Goal: Task Accomplishment & Management: Use online tool/utility

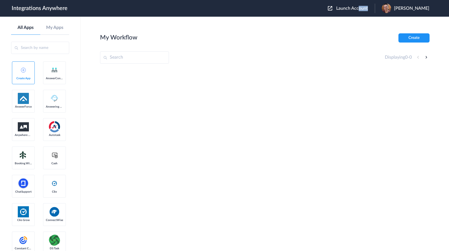
click at [373, 10] on div "Launch Account Katie Roge My Account Logout" at bounding box center [381, 8] width 107 height 9
click at [368, 9] on span "Launch Account" at bounding box center [352, 8] width 32 height 4
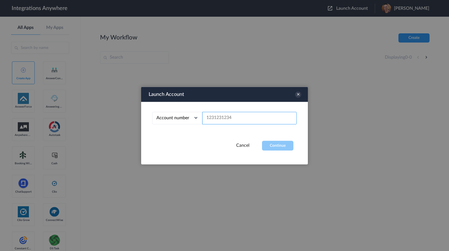
click at [225, 115] on input "text" at bounding box center [249, 118] width 94 height 12
paste input "9807482520"
type input "9807482520"
click at [282, 147] on button "Continue" at bounding box center [277, 145] width 31 height 10
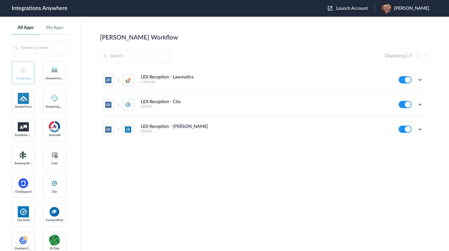
click at [262, 131] on h5 "3 years ago" at bounding box center [266, 131] width 250 height 4
click at [1, 167] on aside "All Apps My Apps Create App AnswerConnect AnswerForce Answering Service Anywher…" at bounding box center [40, 134] width 81 height 234
click at [296, 182] on section "Curtis's Workflow Create Displaying 1 - 3 LEX Reception - Lawmatics a year ago …" at bounding box center [264, 150] width 329 height 234
click at [249, 140] on li "LEX Reception - Clio Grow 3 years ago Edit Task history Delete" at bounding box center [263, 129] width 320 height 24
click at [249, 175] on section "Curtis's Workflow Create Displaying 1 - 3 LEX Reception - Lawmatics a year ago …" at bounding box center [264, 150] width 329 height 234
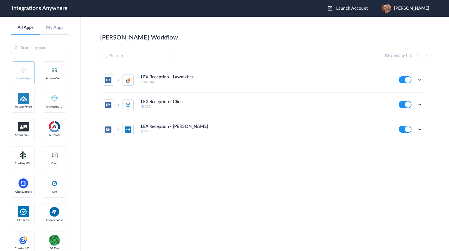
click at [265, 183] on section "Curtis's Workflow Create Displaying 1 - 3 LEX Reception - Lawmatics a year ago …" at bounding box center [264, 150] width 329 height 234
click at [268, 185] on section "Curtis's Workflow Create Displaying 1 - 3 LEX Reception - Lawmatics a year ago …" at bounding box center [264, 150] width 329 height 234
click at [200, 144] on div "LEX Reception - Lawmatics a year ago Edit Task history Delete LEX Reception - C…" at bounding box center [264, 116] width 329 height 96
click at [233, 159] on div "LEX Reception - Lawmatics a year ago Edit Task history Delete LEX Reception - C…" at bounding box center [264, 116] width 329 height 96
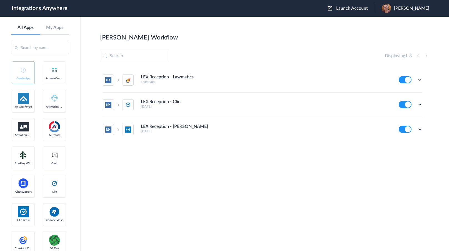
drag, startPoint x: 60, startPoint y: 170, endPoint x: 67, endPoint y: 167, distance: 8.5
click at [246, 183] on section "Curtis's Workflow Create Displaying 1 - 3 LEX Reception - Lawmatics a year ago …" at bounding box center [264, 150] width 329 height 234
click at [417, 104] on icon at bounding box center [420, 105] width 6 height 6
click at [413, 115] on li "Edit" at bounding box center [404, 117] width 36 height 10
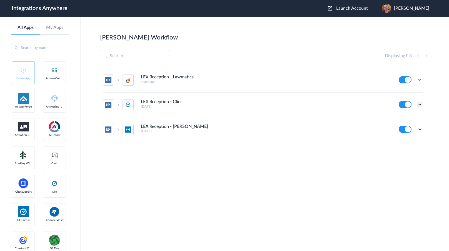
click at [419, 104] on icon at bounding box center [420, 105] width 6 height 6
click at [414, 127] on link "Task history" at bounding box center [403, 127] width 27 height 4
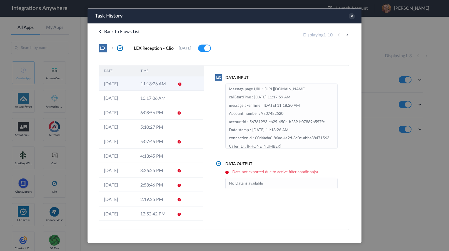
click at [188, 83] on td at bounding box center [193, 83] width 21 height 14
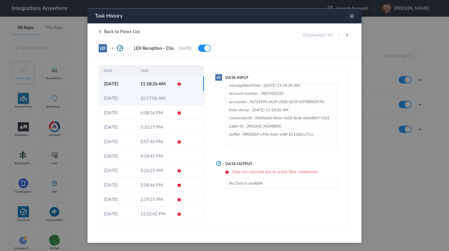
click at [153, 98] on td "10:17:06 AM" at bounding box center [153, 97] width 36 height 14
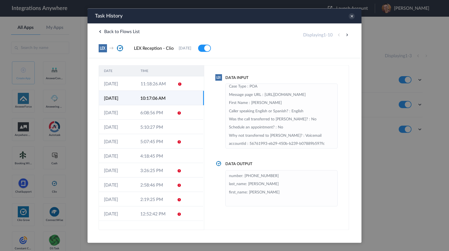
scroll to position [0, 0]
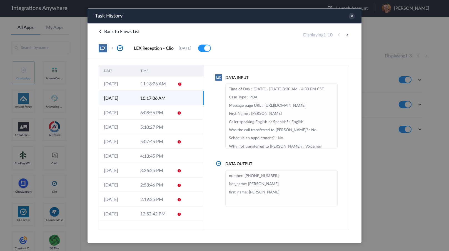
click at [296, 61] on div "DATE TIME 20-08-2025 11:18:26 AM 20-08-2025 10:17:06 AM 19-08-2025 6:08:56 PM 1…" at bounding box center [224, 144] width 274 height 172
click at [44, 196] on div at bounding box center [224, 125] width 449 height 251
click at [186, 121] on td at bounding box center [192, 126] width 21 height 14
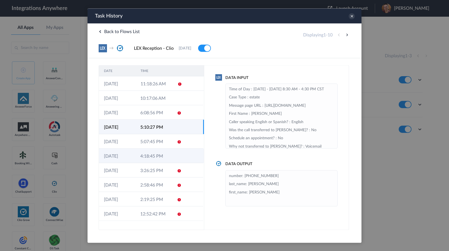
click at [188, 157] on td at bounding box center [192, 155] width 21 height 14
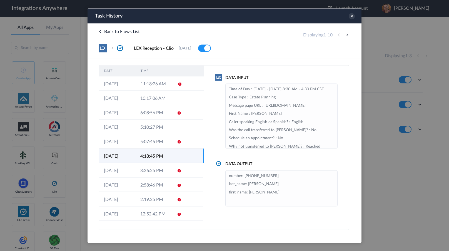
click at [228, 211] on div "Data Input Time of Day : Monday - Friday 8:30 AM - 4:30 PM CST Case Type : Esta…" at bounding box center [276, 147] width 145 height 165
click at [347, 35] on button at bounding box center [346, 34] width 7 height 7
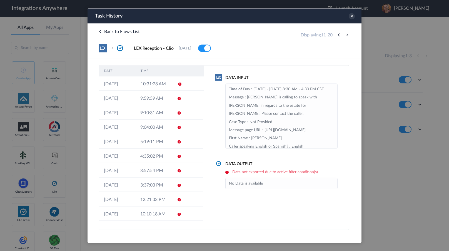
click at [339, 35] on button at bounding box center [338, 34] width 7 height 7
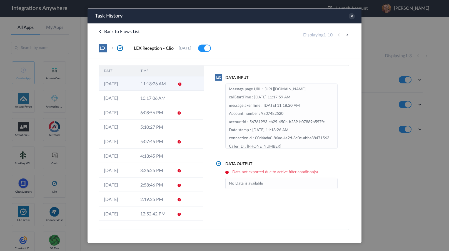
click at [163, 86] on td "11:18:26 AM" at bounding box center [153, 83] width 37 height 14
click at [157, 102] on td "10:17:06 AM" at bounding box center [153, 97] width 36 height 14
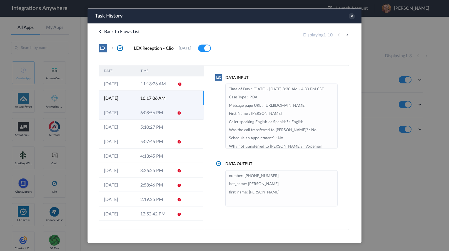
click at [157, 111] on td "6:08:56 PM" at bounding box center [153, 112] width 36 height 14
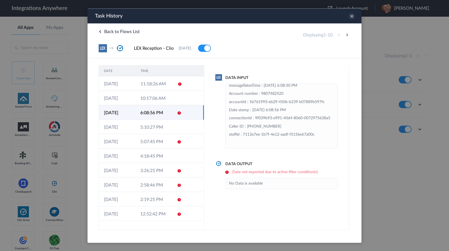
scroll to position [52, 0]
click at [143, 127] on td "5:10:27 PM" at bounding box center [153, 126] width 36 height 14
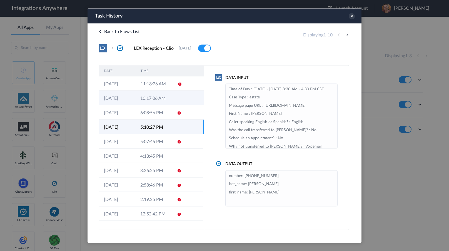
click at [150, 101] on td "10:17:06 AM" at bounding box center [153, 97] width 36 height 14
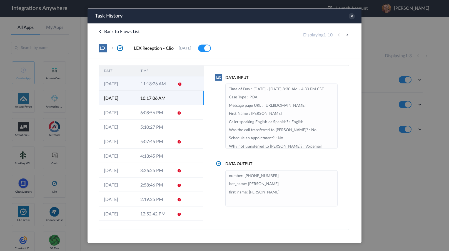
click at [154, 88] on td "11:18:26 AM" at bounding box center [153, 83] width 37 height 14
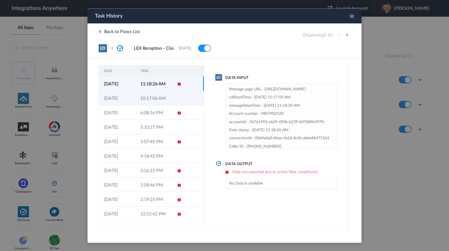
click at [159, 97] on td "10:17:06 AM" at bounding box center [153, 97] width 36 height 14
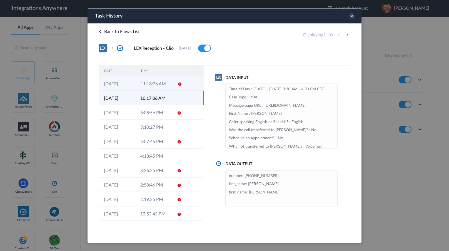
click at [140, 87] on td "11:18:26 AM" at bounding box center [153, 83] width 37 height 14
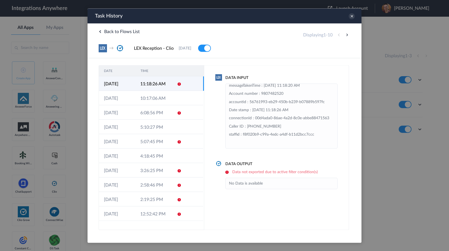
scroll to position [44, 0]
click at [152, 98] on td "10:17:06 AM" at bounding box center [153, 97] width 36 height 14
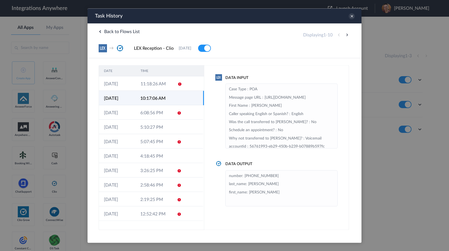
scroll to position [1, 0]
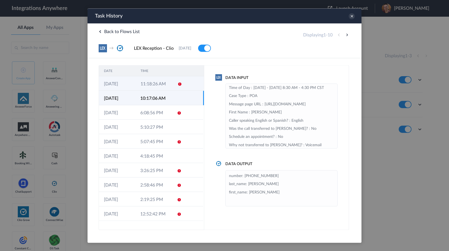
click at [152, 78] on td "11:18:26 AM" at bounding box center [153, 83] width 37 height 14
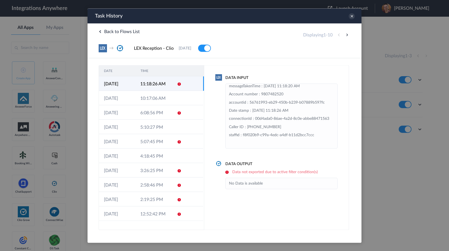
scroll to position [37, 0]
drag, startPoint x: 253, startPoint y: 124, endPoint x: 330, endPoint y: 126, distance: 76.6
click at [328, 127] on li "Message page URL : https://my.lexreception.app/inbound/accountId/9432ed40-c18e-…" at bounding box center [281, 106] width 105 height 82
copy li "00d4ada0-86ae-4a2d-8c0e-abbe88471563"
click at [57, 179] on div at bounding box center [224, 125] width 449 height 251
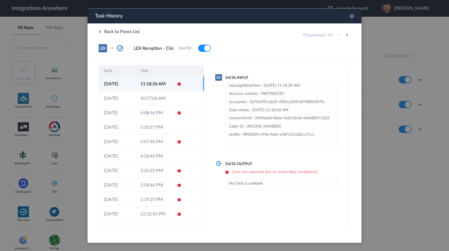
click at [271, 200] on div "Data Input Message page URL : https://my.lexreception.app/inbound/accountId/943…" at bounding box center [276, 147] width 145 height 165
click at [52, 178] on div at bounding box center [224, 125] width 449 height 251
click at [351, 15] on icon at bounding box center [351, 16] width 6 height 6
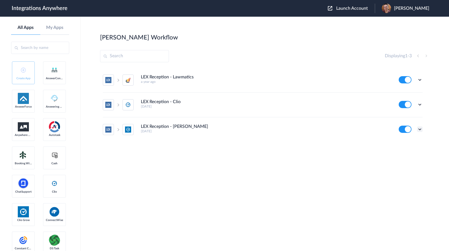
click at [419, 129] on icon at bounding box center [420, 129] width 6 height 6
drag, startPoint x: 323, startPoint y: 163, endPoint x: 295, endPoint y: 43, distance: 123.4
click at [323, 161] on div "LEX Reception - Lawmatics a year ago Edit Task history Delete LEX Reception - C…" at bounding box center [264, 116] width 329 height 96
click at [286, 171] on section "Curtis's Workflow Create Displaying 1 - 3 LEX Reception - Lawmatics a year ago …" at bounding box center [264, 150] width 329 height 234
click at [311, 169] on section "Curtis's Workflow Create Displaying 1 - 3 LEX Reception - Lawmatics a year ago …" at bounding box center [264, 150] width 329 height 234
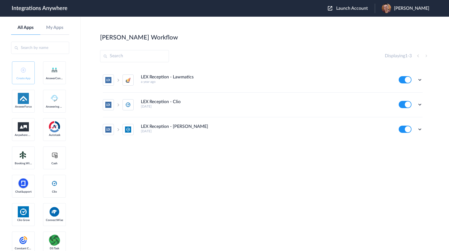
click at [351, 168] on section "Curtis's Workflow Create Displaying 1 - 3 LEX Reception - Lawmatics a year ago …" at bounding box center [264, 150] width 329 height 234
click at [353, 167] on section "Curtis's Workflow Create Displaying 1 - 3 LEX Reception - Lawmatics a year ago …" at bounding box center [264, 150] width 329 height 234
click at [353, 166] on section "Curtis's Workflow Create Displaying 1 - 3 LEX Reception - Lawmatics a year ago …" at bounding box center [264, 150] width 329 height 234
click at [403, 159] on div "LEX Reception - Lawmatics a year ago Edit Task history Delete LEX Reception - C…" at bounding box center [264, 116] width 329 height 96
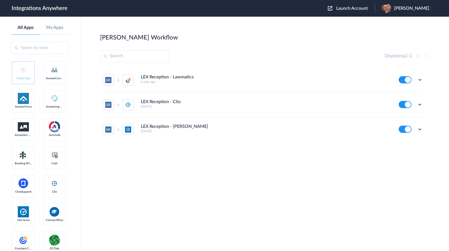
click at [403, 159] on div "LEX Reception - Lawmatics a year ago Edit Task history Delete LEX Reception - C…" at bounding box center [264, 116] width 329 height 96
click at [406, 166] on section "Curtis's Workflow Create Displaying 1 - 3 LEX Reception - Lawmatics a year ago …" at bounding box center [264, 150] width 329 height 234
click at [419, 106] on icon at bounding box center [420, 105] width 6 height 6
click at [404, 116] on li "Edit" at bounding box center [404, 117] width 36 height 10
click at [416, 104] on div "Edit Task history Delete" at bounding box center [410, 104] width 24 height 7
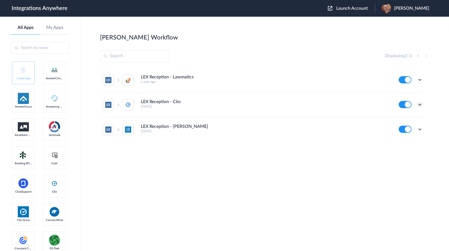
click at [419, 105] on icon at bounding box center [420, 105] width 6 height 6
click at [410, 118] on li "Edit" at bounding box center [404, 117] width 36 height 10
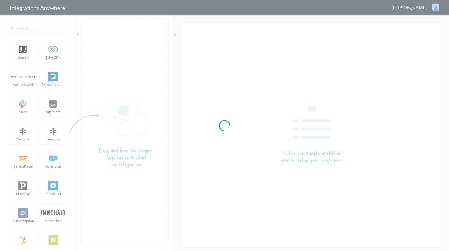
type input "LEX Reception - Clio"
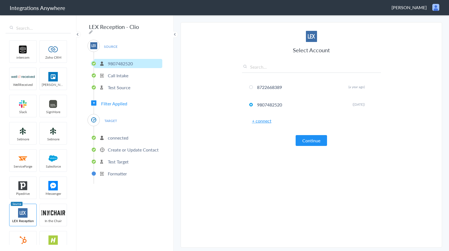
click at [122, 134] on p "connected" at bounding box center [118, 137] width 21 height 6
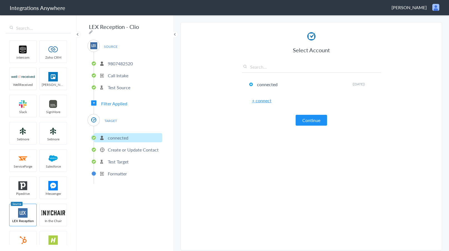
click at [129, 151] on li "Create or Update Contact" at bounding box center [128, 149] width 68 height 9
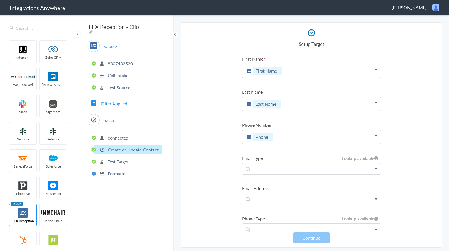
click at [391, 87] on section "Select Account 8722668389 Rename Delete (a year ago) 9807482520 Rename Delete (…" at bounding box center [310, 134] width 261 height 225
drag, startPoint x: 192, startPoint y: 136, endPoint x: 129, endPoint y: 99, distance: 73.0
click at [190, 133] on section "Select Account 8722668389 Rename Delete (a year ago) 9807482520 Rename Delete (…" at bounding box center [310, 134] width 261 height 225
click at [120, 101] on span "Filter Applied" at bounding box center [114, 103] width 26 height 6
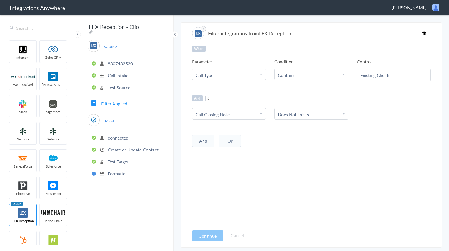
click at [341, 153] on div "When Parameter Choose Parameter Call Type First Name Last Name Email Phone Case…" at bounding box center [311, 136] width 238 height 180
drag, startPoint x: 229, startPoint y: 177, endPoint x: 213, endPoint y: 177, distance: 15.5
click at [228, 177] on div "When Parameter Choose Parameter Call Type First Name Last Name Email Phone Case…" at bounding box center [311, 136] width 238 height 180
drag, startPoint x: 134, startPoint y: 205, endPoint x: 135, endPoint y: 202, distance: 3.1
click at [135, 204] on div "LEX Reception - Clio SOURCE 9807482520 Call Intake Test Source Filter Applied T…" at bounding box center [124, 132] width 97 height 236
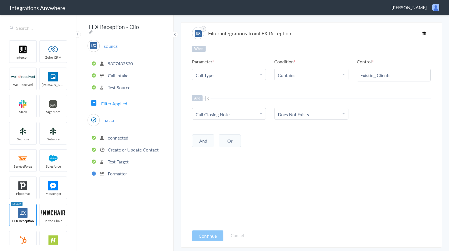
drag, startPoint x: 375, startPoint y: 169, endPoint x: 377, endPoint y: 167, distance: 3.4
click at [376, 167] on div "When Parameter Choose Parameter Call Type First Name Last Name Email Phone Case…" at bounding box center [311, 136] width 238 height 180
click at [122, 85] on p "Test Source" at bounding box center [119, 87] width 22 height 6
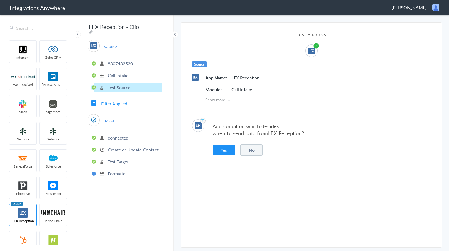
click at [118, 147] on p "Create or Update Contact" at bounding box center [133, 149] width 51 height 6
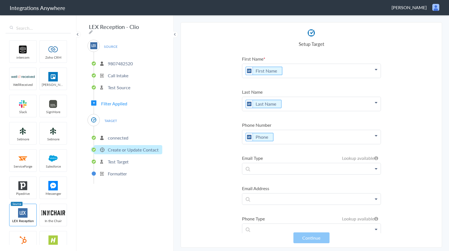
click at [107, 216] on div "LEX Reception - Clio SOURCE 9807482520 Call Intake Test Source Filter Applied T…" at bounding box center [124, 132] width 97 height 236
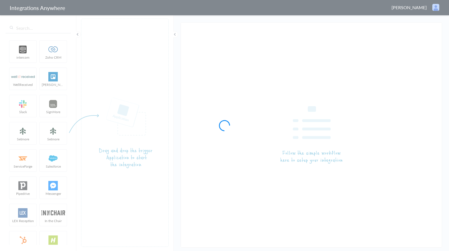
type input "LEX Reception - Clio"
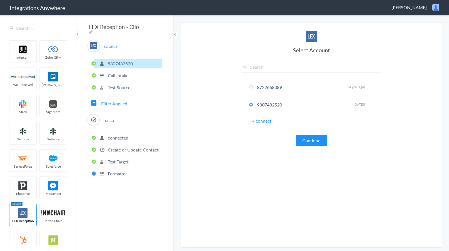
click at [124, 148] on p "Create or Update Contact" at bounding box center [133, 149] width 51 height 6
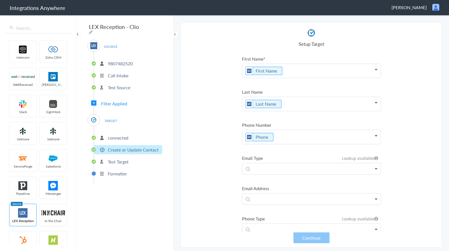
click at [212, 165] on section "Select Account 8722668389 Rename Delete (a year ago) 9807482520 Rename Delete (…" at bounding box center [310, 134] width 261 height 225
click at [225, 166] on section "Select Account 8722668389 Rename Delete (a year ago) 9807482520 Rename Delete (…" at bounding box center [310, 134] width 261 height 225
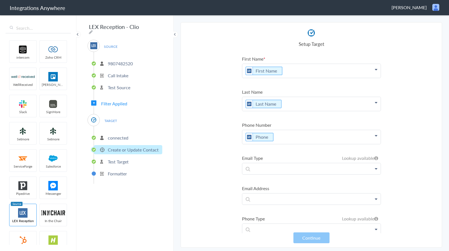
click at [225, 166] on section "Select Account 8722668389 Rename Delete (a year ago) 9807482520 Rename Delete (…" at bounding box center [310, 134] width 261 height 225
click at [211, 166] on section "Select Account 8722668389 Rename Delete (a year ago) 9807482520 Rename Delete (…" at bounding box center [310, 134] width 261 height 225
click at [118, 136] on p "connected" at bounding box center [118, 137] width 21 height 6
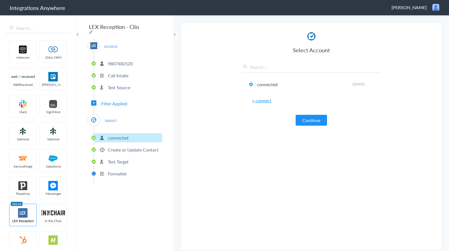
click at [131, 149] on p "Create or Update Contact" at bounding box center [133, 149] width 51 height 6
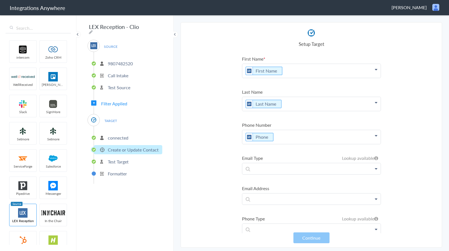
click at [197, 170] on section "Select Account 8722668389 Rename Delete (a year ago) 9807482520 Rename Delete (…" at bounding box center [310, 134] width 261 height 225
click at [230, 172] on section "Select Account 8722668389 Rename Delete (a year ago) 9807482520 Rename Delete (…" at bounding box center [310, 134] width 261 height 225
click at [222, 173] on section "Select Account 8722668389 Rename Delete (a year ago) 9807482520 Rename Delete (…" at bounding box center [310, 134] width 261 height 225
click at [212, 168] on section "Select Account 8722668389 Rename Delete (a year ago) 9807482520 Rename Delete (…" at bounding box center [310, 134] width 261 height 225
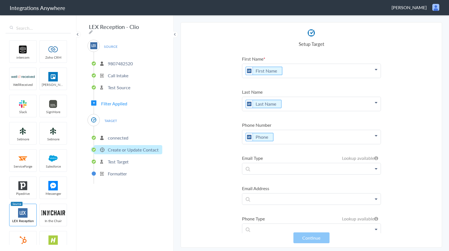
click at [212, 168] on section "Select Account 8722668389 Rename Delete (a year ago) 9807482520 Rename Delete (…" at bounding box center [310, 134] width 261 height 225
click at [207, 170] on section "Select Account 8722668389 Rename Delete (a year ago) 9807482520 Rename Delete (…" at bounding box center [310, 134] width 261 height 225
drag, startPoint x: 191, startPoint y: 151, endPoint x: 195, endPoint y: 145, distance: 7.5
click at [192, 149] on section "Select Account 8722668389 Rename Delete (a year ago) 9807482520 Rename Delete (…" at bounding box center [310, 134] width 261 height 225
click at [212, 125] on section "Select Account 8722668389 Rename Delete (a year ago) 9807482520 Rename Delete (…" at bounding box center [310, 134] width 261 height 225
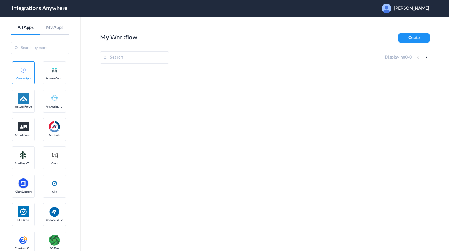
drag, startPoint x: 53, startPoint y: 142, endPoint x: 56, endPoint y: 142, distance: 2.8
drag, startPoint x: 414, startPoint y: 134, endPoint x: 448, endPoint y: 124, distance: 35.3
click at [414, 133] on div at bounding box center [264, 110] width 329 height 83
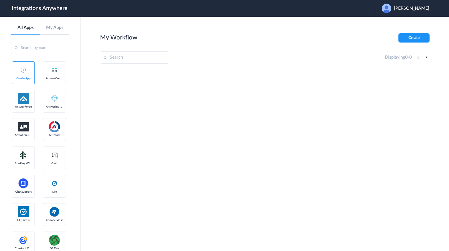
drag, startPoint x: 253, startPoint y: 149, endPoint x: 262, endPoint y: 146, distance: 9.7
click at [253, 149] on div at bounding box center [264, 110] width 329 height 83
click at [413, 8] on span "[PERSON_NAME]" at bounding box center [411, 8] width 35 height 5
drag, startPoint x: 401, startPoint y: 26, endPoint x: 389, endPoint y: 34, distance: 14.3
click at [400, 25] on li "Logout" at bounding box center [404, 22] width 60 height 10
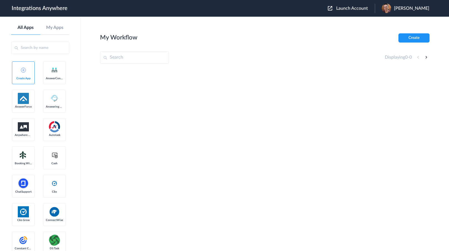
click at [363, 9] on span "Launch Account" at bounding box center [352, 8] width 32 height 4
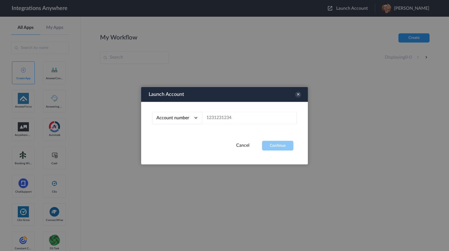
drag, startPoint x: 250, startPoint y: 108, endPoint x: 244, endPoint y: 117, distance: 10.2
click at [248, 110] on div "Account number Account number Email address" at bounding box center [224, 121] width 167 height 39
click at [244, 117] on input "text" at bounding box center [249, 118] width 94 height 12
paste input "9807482520"
click at [271, 147] on button "Continue" at bounding box center [277, 145] width 31 height 10
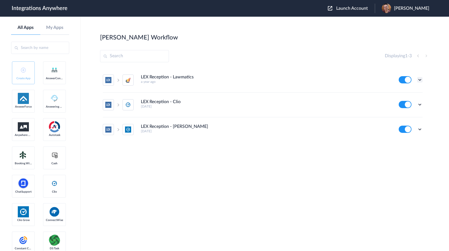
click at [421, 80] on icon at bounding box center [420, 80] width 6 height 6
click at [403, 112] on span "Delete" at bounding box center [402, 113] width 11 height 4
click at [403, 112] on span "Are you sure?" at bounding box center [400, 115] width 20 height 9
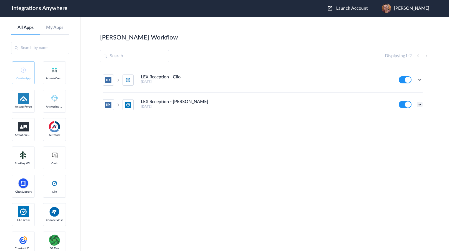
click at [419, 102] on icon at bounding box center [420, 105] width 6 height 6
click at [400, 142] on li "Delete" at bounding box center [404, 138] width 36 height 10
click at [400, 137] on span "Are you sure?" at bounding box center [400, 140] width 20 height 9
click at [421, 80] on icon at bounding box center [420, 80] width 6 height 6
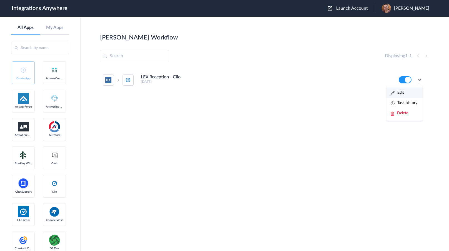
click at [405, 94] on li "Edit" at bounding box center [404, 92] width 36 height 10
click at [420, 80] on icon at bounding box center [420, 80] width 6 height 6
click at [413, 101] on link "Task history" at bounding box center [403, 103] width 27 height 4
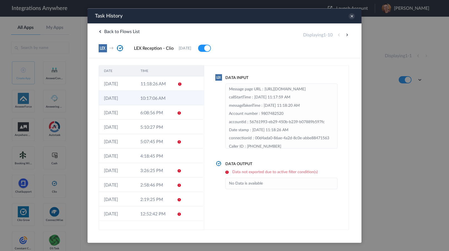
click at [178, 98] on icon at bounding box center [179, 98] width 4 height 4
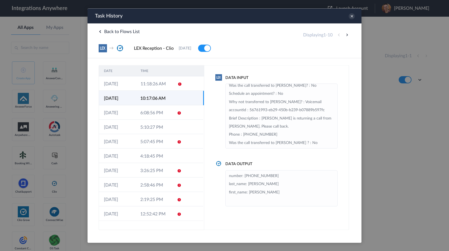
scroll to position [47, 0]
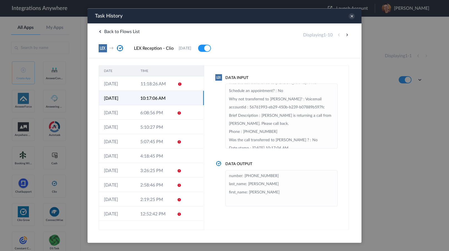
click at [61, 160] on div at bounding box center [224, 125] width 449 height 251
click at [46, 198] on div at bounding box center [224, 125] width 449 height 251
click at [351, 18] on icon at bounding box center [351, 16] width 6 height 6
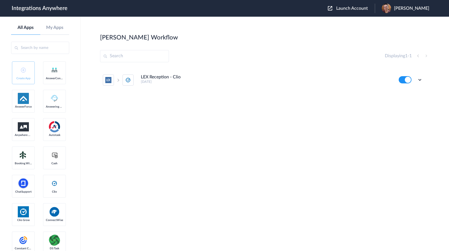
click at [371, 6] on button "Launch Account" at bounding box center [351, 8] width 47 height 5
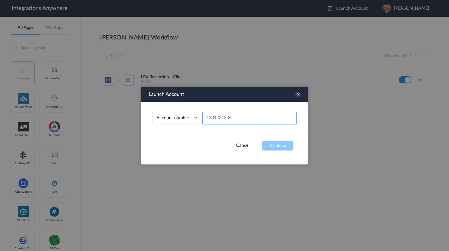
click at [237, 117] on input "text" at bounding box center [249, 118] width 94 height 12
paste input "9807482520"
type input "9807482520"
drag, startPoint x: 261, startPoint y: 144, endPoint x: 265, endPoint y: 147, distance: 4.8
click at [261, 144] on div "Cancel Continue" at bounding box center [224, 145] width 167 height 10
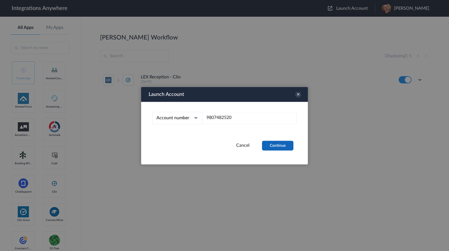
click at [283, 144] on button "Continue" at bounding box center [277, 145] width 31 height 10
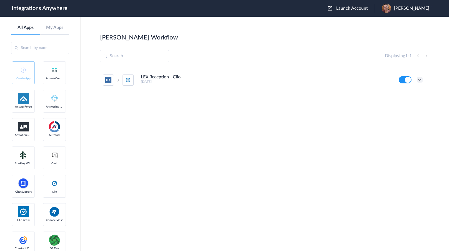
click at [418, 81] on icon at bounding box center [420, 80] width 6 height 6
drag, startPoint x: 415, startPoint y: 102, endPoint x: 391, endPoint y: 115, distance: 26.9
click at [415, 102] on link "Task history" at bounding box center [403, 103] width 27 height 4
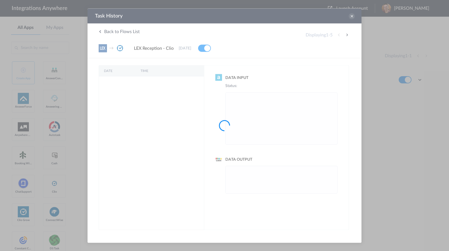
scroll to position [0, 0]
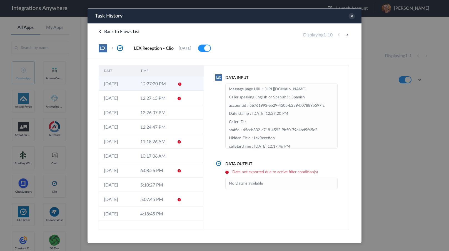
click at [180, 83] on icon at bounding box center [179, 84] width 4 height 4
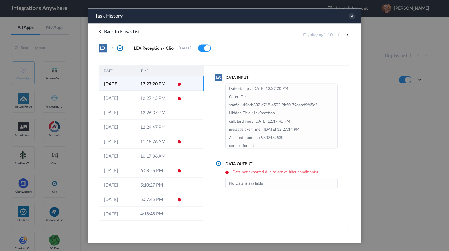
scroll to position [9, 0]
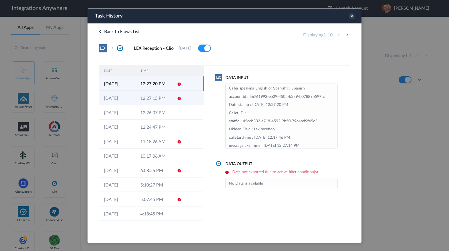
click at [120, 100] on td "20-08-2025" at bounding box center [117, 97] width 36 height 14
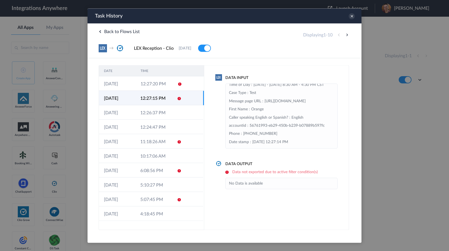
scroll to position [0, 0]
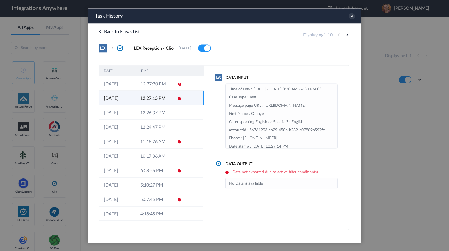
click at [61, 167] on div at bounding box center [224, 125] width 449 height 251
click at [351, 15] on icon at bounding box center [351, 16] width 6 height 6
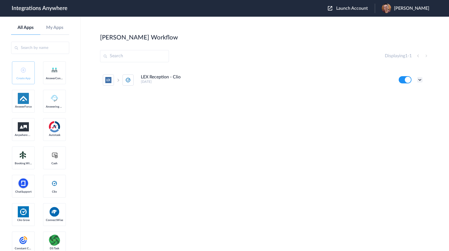
click at [418, 80] on icon at bounding box center [420, 80] width 6 height 6
click at [417, 98] on li "Task history" at bounding box center [404, 103] width 36 height 10
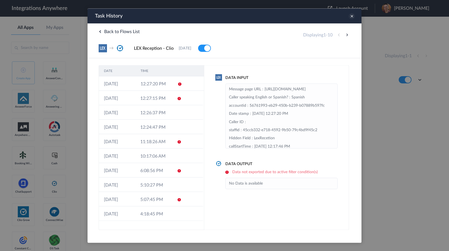
click at [350, 17] on icon at bounding box center [351, 16] width 6 height 6
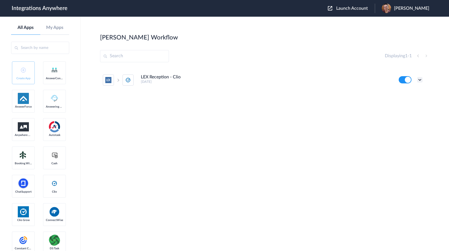
click at [420, 80] on icon at bounding box center [420, 80] width 6 height 6
click at [412, 100] on li "Task history" at bounding box center [404, 103] width 36 height 10
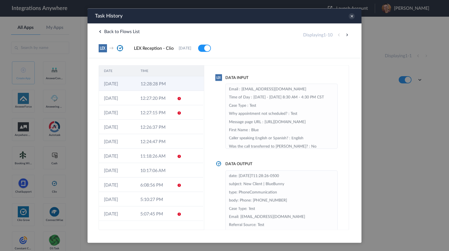
click at [168, 87] on td "12:28:28 PM" at bounding box center [153, 83] width 37 height 14
drag, startPoint x: 55, startPoint y: 192, endPoint x: 86, endPoint y: 183, distance: 32.4
click at [55, 192] on div at bounding box center [224, 125] width 449 height 251
click at [350, 17] on icon at bounding box center [351, 16] width 6 height 6
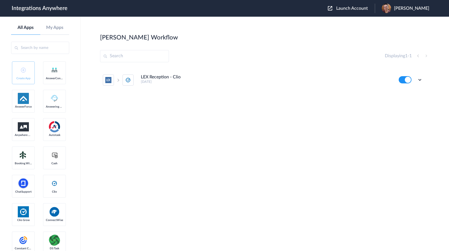
drag, startPoint x: 32, startPoint y: 192, endPoint x: 35, endPoint y: 191, distance: 2.8
click at [32, 141] on link "Anywhere Works" at bounding box center [23, 129] width 23 height 23
drag, startPoint x: 416, startPoint y: 79, endPoint x: 419, endPoint y: 80, distance: 2.9
click at [416, 79] on div "Edit Task history Delete" at bounding box center [410, 79] width 24 height 7
click at [419, 80] on icon at bounding box center [420, 80] width 6 height 6
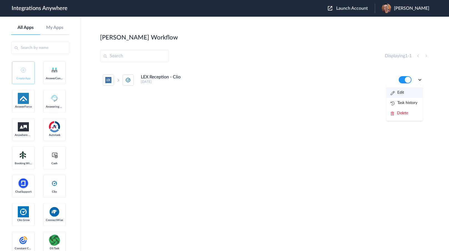
click at [408, 90] on li "Edit" at bounding box center [404, 92] width 36 height 10
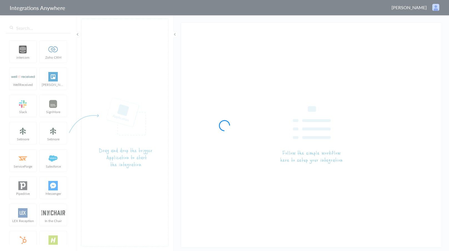
type input "LEX Reception - Clio"
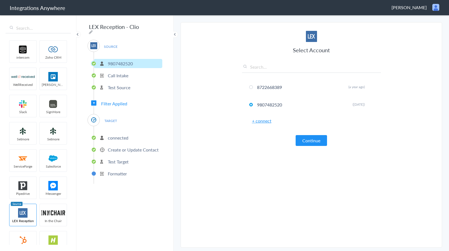
drag, startPoint x: 54, startPoint y: 149, endPoint x: 73, endPoint y: 149, distance: 19.4
click at [54, 149] on ul "intercom Zoho CRM WellReceived [PERSON_NAME] [PERSON_NAME] SignMore Setmore Set…" at bounding box center [38, 141] width 65 height 207
drag, startPoint x: 235, startPoint y: 169, endPoint x: 228, endPoint y: 174, distance: 8.9
click at [235, 169] on section "Select Account 8722668389 Rename Delete (a year ago) 9807482520 Rename Delete (…" at bounding box center [310, 134] width 261 height 225
click at [210, 189] on section "Select Account 8722668389 Rename Delete (a year ago) 9807482520 Rename Delete (…" at bounding box center [310, 134] width 261 height 225
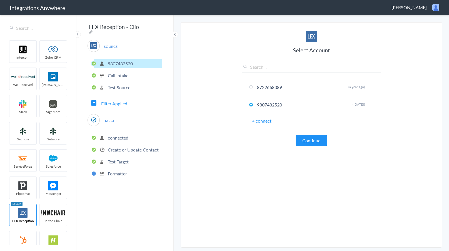
drag, startPoint x: 54, startPoint y: 164, endPoint x: 97, endPoint y: 158, distance: 43.7
click at [55, 164] on ul "intercom Zoho CRM WellReceived [PERSON_NAME] [PERSON_NAME] SignMore Setmore Set…" at bounding box center [38, 141] width 65 height 207
drag, startPoint x: 238, startPoint y: 139, endPoint x: 232, endPoint y: 139, distance: 6.1
click at [235, 139] on section "Select Account 8722668389 Rename Delete (a year ago) 9807482520 Rename Delete (…" at bounding box center [310, 134] width 261 height 225
click at [113, 135] on p "connected" at bounding box center [118, 137] width 21 height 6
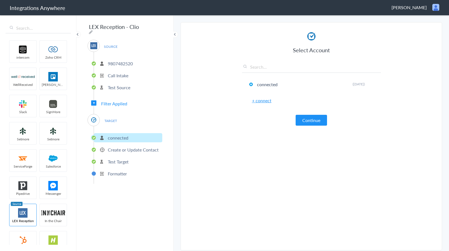
click at [261, 175] on article "Select Account connected Rename Delete (3 years ago) + connect Continue Setup T…" at bounding box center [311, 137] width 139 height 213
click at [262, 175] on article "Select Account connected Rename Delete (3 years ago) + connect Continue Setup T…" at bounding box center [311, 137] width 139 height 213
click at [270, 173] on article "Select Account connected Rename Delete (3 years ago) + connect Continue Setup T…" at bounding box center [311, 137] width 139 height 213
click at [310, 124] on button "Continue" at bounding box center [310, 120] width 31 height 11
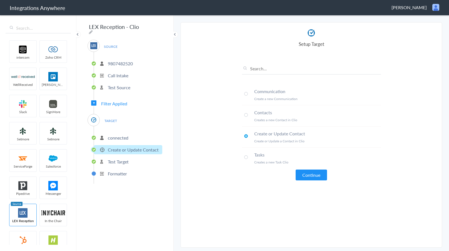
click at [246, 94] on span at bounding box center [246, 94] width 4 height 4
drag, startPoint x: 254, startPoint y: 133, endPoint x: 433, endPoint y: 124, distance: 179.8
click at [314, 133] on h4 "Create or Update Contact" at bounding box center [317, 133] width 127 height 6
copy h4 "Create or Update Contact"
drag, startPoint x: 34, startPoint y: 182, endPoint x: 50, endPoint y: 181, distance: 16.1
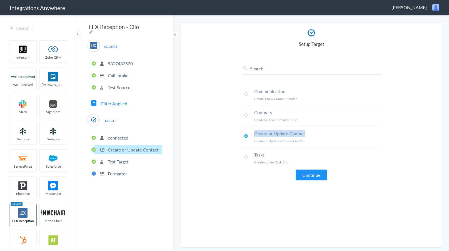
click at [41, 109] on img at bounding box center [53, 103] width 24 height 9
drag, startPoint x: 253, startPoint y: 91, endPoint x: 409, endPoint y: 90, distance: 156.6
click at [302, 91] on li "Communication Create a new Communication" at bounding box center [311, 94] width 139 height 21
copy h4 "Communication"
drag, startPoint x: 56, startPoint y: 142, endPoint x: 56, endPoint y: 138, distance: 4.2
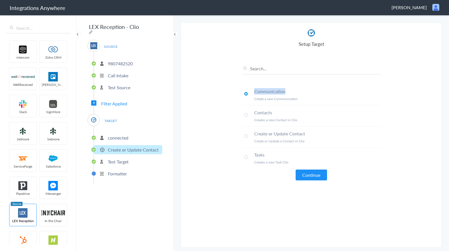
click at [56, 140] on ul "intercom Zoho CRM WellReceived [PERSON_NAME] [PERSON_NAME] SignMore Setmore Set…" at bounding box center [38, 141] width 65 height 207
drag, startPoint x: 118, startPoint y: 97, endPoint x: 119, endPoint y: 101, distance: 4.1
click at [118, 98] on div "SOURCE 9807482520 Call Intake Test Source Filter Applied TARGET connected Creat…" at bounding box center [124, 112] width 75 height 144
click at [119, 101] on span "Filter Applied" at bounding box center [114, 103] width 26 height 6
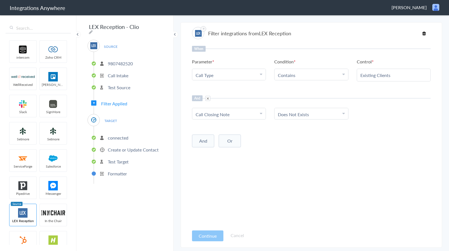
click at [424, 32] on icon at bounding box center [424, 33] width 4 height 4
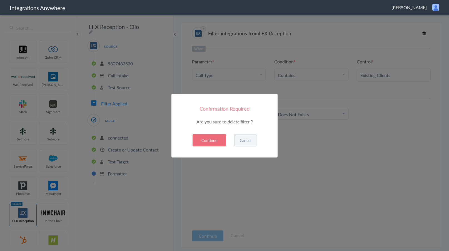
click at [210, 140] on button "Continue" at bounding box center [209, 140] width 34 height 12
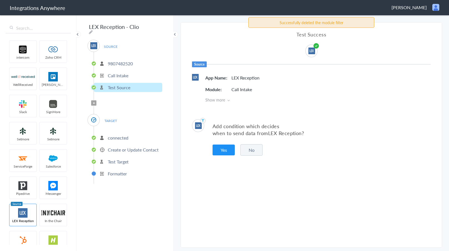
click at [120, 146] on p "Create or Update Contact" at bounding box center [133, 149] width 51 height 6
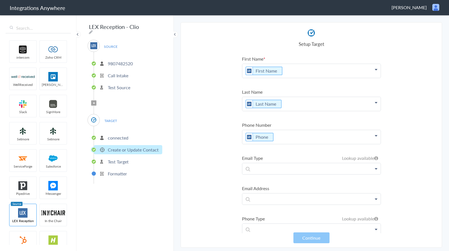
click at [126, 134] on p "connected" at bounding box center [118, 137] width 21 height 6
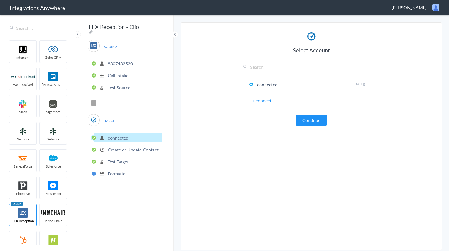
click at [116, 85] on p "Test Source" at bounding box center [119, 87] width 22 height 6
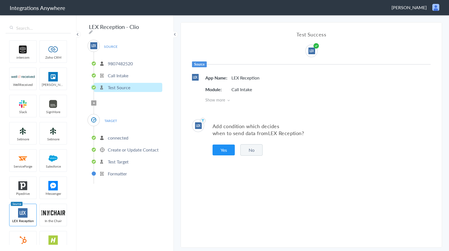
click at [115, 136] on p "connected" at bounding box center [118, 137] width 21 height 6
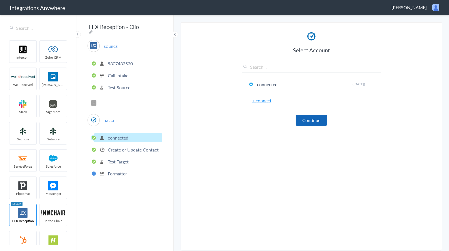
click at [315, 124] on button "Continue" at bounding box center [310, 120] width 31 height 11
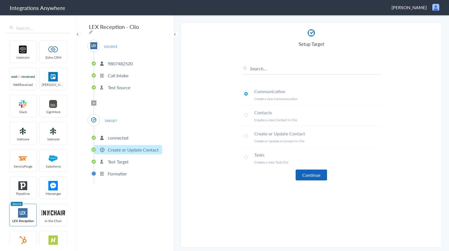
click at [323, 178] on button "Continue" at bounding box center [310, 174] width 31 height 11
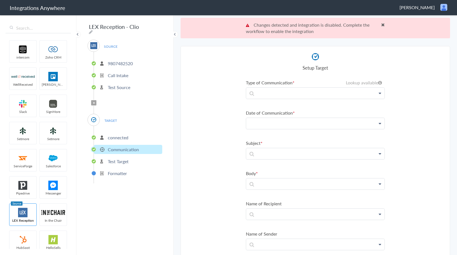
click at [267, 99] on p at bounding box center [315, 93] width 138 height 11
click at [275, 88] on p at bounding box center [315, 93] width 138 height 11
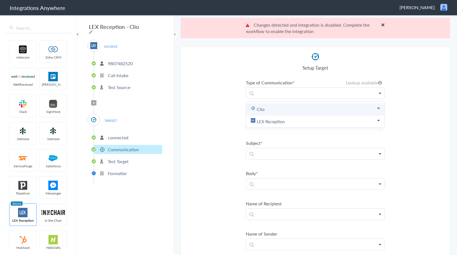
click at [278, 111] on link "Clio" at bounding box center [315, 109] width 138 height 12
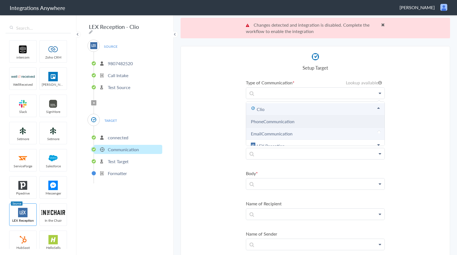
click at [280, 122] on link "PhoneCommunication" at bounding box center [273, 121] width 44 height 6
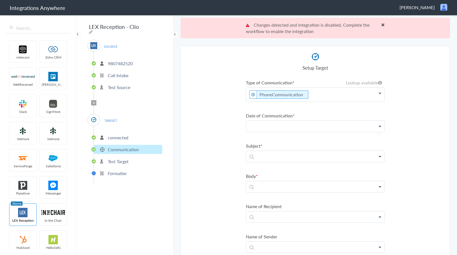
click at [280, 125] on p at bounding box center [315, 126] width 138 height 11
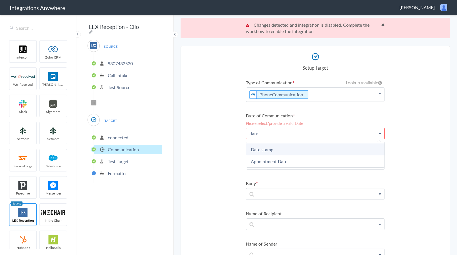
click at [0, 0] on link "Date stamp" at bounding box center [0, 0] width 0 height 0
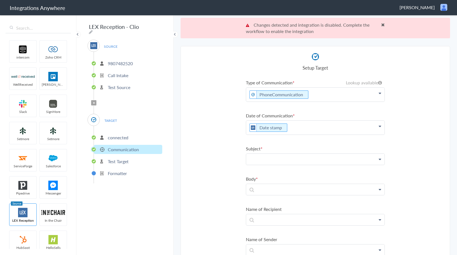
click at [275, 102] on p at bounding box center [315, 95] width 138 height 14
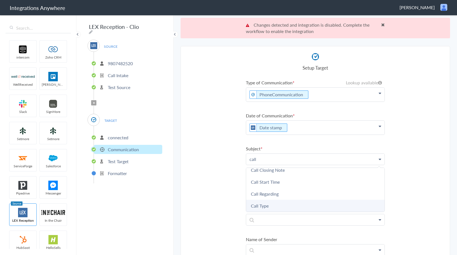
click at [0, 0] on link "Call Type" at bounding box center [0, 0] width 0 height 0
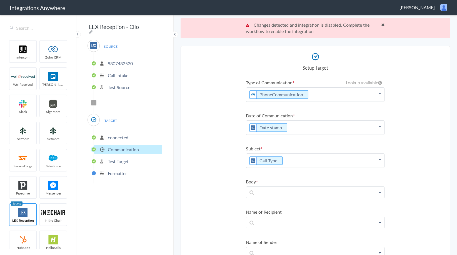
click at [296, 102] on p "Call Type" at bounding box center [315, 95] width 138 height 14
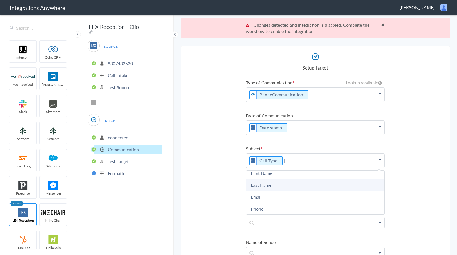
scroll to position [0, 0]
click at [0, 0] on link "First Name" at bounding box center [0, 0] width 0 height 0
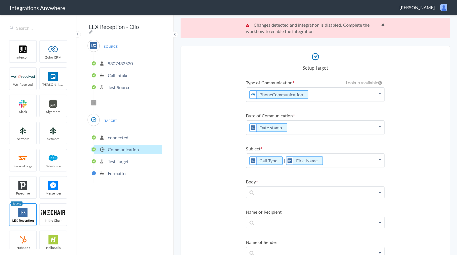
click at [335, 102] on p "Call Type | First Name" at bounding box center [315, 95] width 138 height 14
click at [0, 0] on link "Last Name" at bounding box center [0, 0] width 0 height 0
click at [263, 180] on label "Body" at bounding box center [315, 181] width 139 height 6
click at [274, 102] on p at bounding box center [315, 95] width 138 height 14
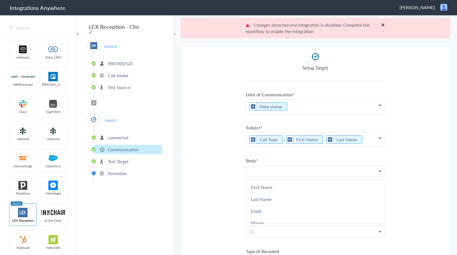
scroll to position [37, 0]
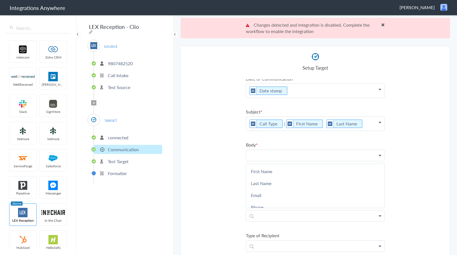
click at [263, 150] on p at bounding box center [315, 155] width 138 height 11
paste p
drag, startPoint x: 280, startPoint y: 174, endPoint x: 324, endPoint y: 167, distance: 44.9
click at [0, 0] on link "Caller speaking English or Spanish?" at bounding box center [0, 0] width 0 height 0
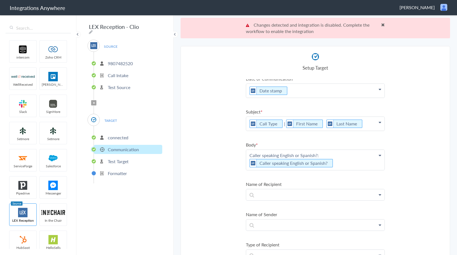
click at [348, 65] on p "Caller speaking English or Spanish?: Caller speaking English or Spanish?" at bounding box center [315, 58] width 138 height 14
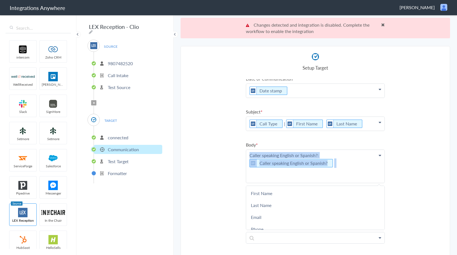
drag, startPoint x: 277, startPoint y: 159, endPoint x: 234, endPoint y: 153, distance: 43.5
click at [234, 153] on section "Select Account 8722668389 Rename Delete (a year ago) 9807482520 Rename Delete (…" at bounding box center [314, 161] width 269 height 230
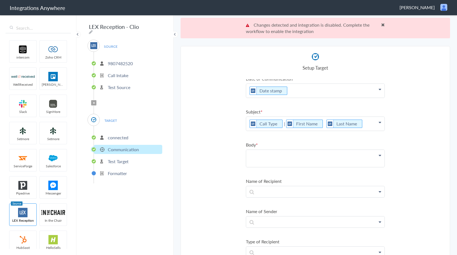
click at [256, 65] on p at bounding box center [315, 58] width 138 height 14
click at [200, 175] on section "Select Account 8722668389 Rename Delete (a year ago) 9807482520 Rename Delete (…" at bounding box center [314, 161] width 269 height 230
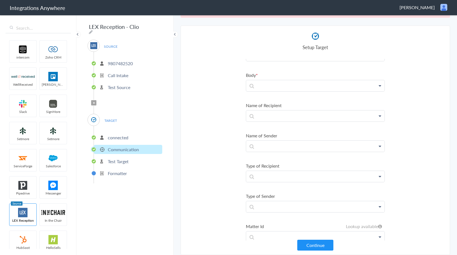
scroll to position [99, 0]
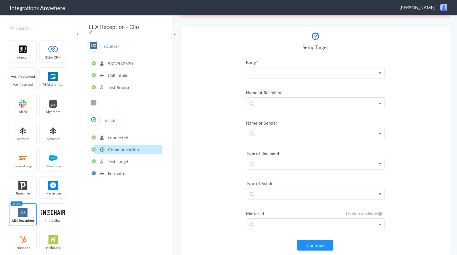
click at [274, 71] on p "Caller speaking English or Spanish?" at bounding box center [315, 72] width 138 height 11
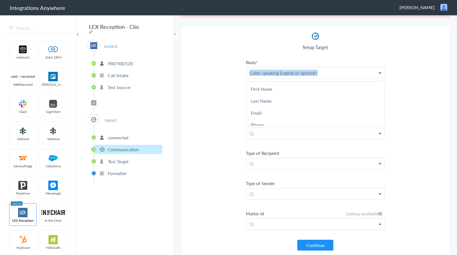
click at [274, 71] on p "Caller speaking English or Spanish?" at bounding box center [315, 72] width 138 height 11
click at [0, 0] on link "Phone" at bounding box center [0, 0] width 0 height 0
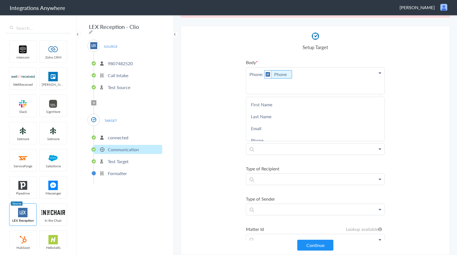
click at [283, 86] on p "Phone: Phone" at bounding box center [315, 80] width 138 height 27
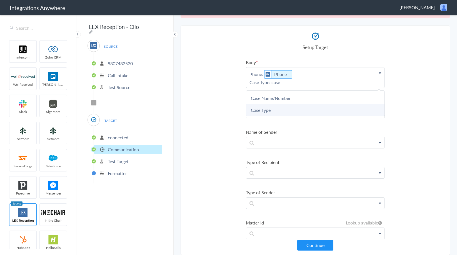
click at [0, 0] on link "Case Type" at bounding box center [0, 0] width 0 height 0
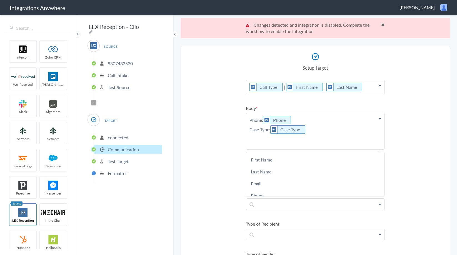
scroll to position [62, 0]
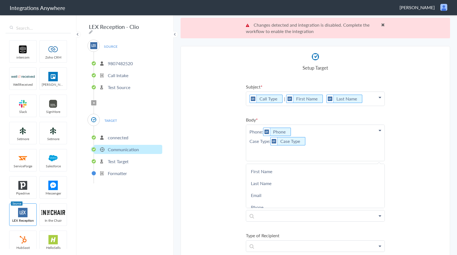
click at [288, 156] on p "Phone: Phone Case Type: Case Type" at bounding box center [315, 143] width 138 height 36
click at [270, 155] on p "Phone: Phone Case Type: Case Type" at bounding box center [315, 143] width 138 height 36
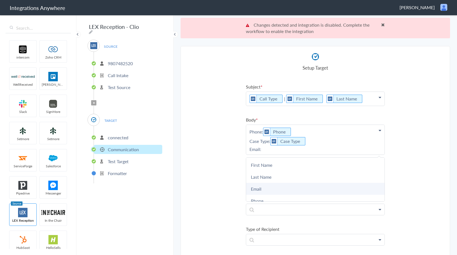
click at [0, 0] on link "Email" at bounding box center [0, 0] width 0 height 0
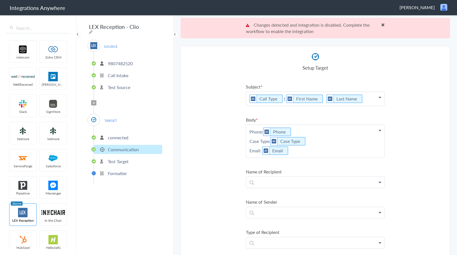
click at [317, 40] on p "Phone: Phone Case Type: Case Type Email: Email" at bounding box center [315, 33] width 138 height 14
click at [268, 162] on p "Phone: Phone Case Type: Case Type Email: Email" at bounding box center [315, 148] width 138 height 46
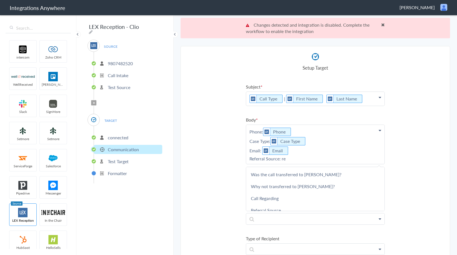
click at [0, 0] on link "Referral Source" at bounding box center [0, 0] width 0 height 0
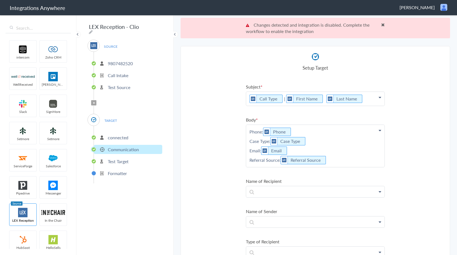
click at [0, 0] on icon at bounding box center [0, 0] width 0 height 0
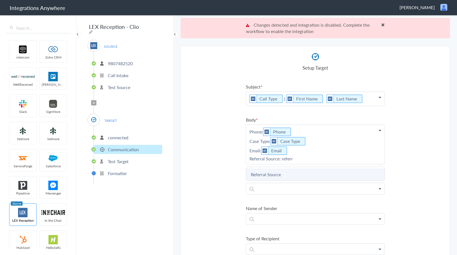
click at [0, 0] on link "Referral Source" at bounding box center [0, 0] width 0 height 0
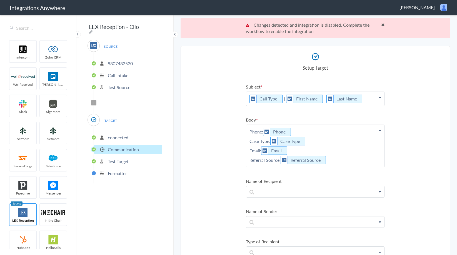
click at [345, 40] on p "Phone: Phone Case Type: Case Type Email: Email Referral Source: Referral Source" at bounding box center [315, 33] width 138 height 14
click at [286, 172] on p "Phone: Phone Case Type: Case Type Email: Email Referral Source: Referral Source" at bounding box center [315, 152] width 138 height 55
click at [299, 170] on p "Phone: Phone Case Type: Case Type Email: Email Referral Source: Referral Source…" at bounding box center [315, 149] width 138 height 49
click at [325, 172] on p "Phone: Phone Case Type: Case Type Email: Email Referral Source: Referral Source…" at bounding box center [315, 149] width 138 height 49
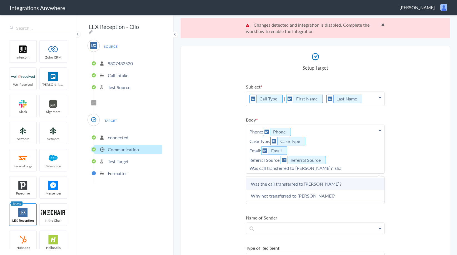
click at [0, 0] on link "Was the call transferred to [PERSON_NAME]?" at bounding box center [0, 0] width 0 height 0
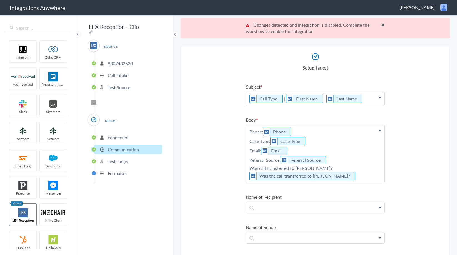
click at [361, 40] on p "Phone: Phone Case Type: Case Type Email: Email Referral Source: Referral Source…" at bounding box center [315, 33] width 138 height 14
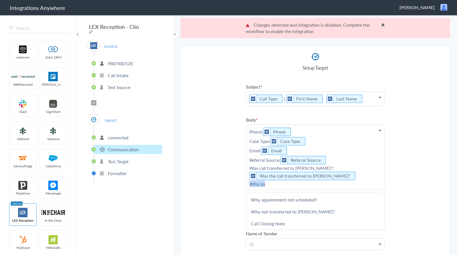
drag, startPoint x: 266, startPoint y: 185, endPoint x: 228, endPoint y: 185, distance: 38.6
click at [228, 185] on section "Select Account 8722668389 Rename Delete (a year ago) 9807482520 Rename Delete (…" at bounding box center [314, 161] width 269 height 230
click at [293, 40] on p "Phone: Phone Case Type: Case Type Email: Email Referral Source: Referral Source…" at bounding box center [315, 33] width 138 height 14
click at [0, 0] on link "Schedule an appointment?" at bounding box center [0, 0] width 0 height 0
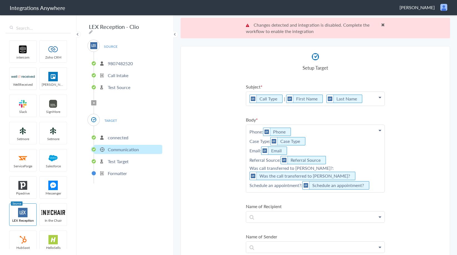
click at [372, 40] on p "Phone: Phone Case Type: Case Type Email: Email Referral Source: Referral Source…" at bounding box center [315, 33] width 138 height 14
click at [269, 198] on p "Phone: Phone Case Type: Case Type Email: Email Referral Source: Referral Source…" at bounding box center [315, 165] width 138 height 80
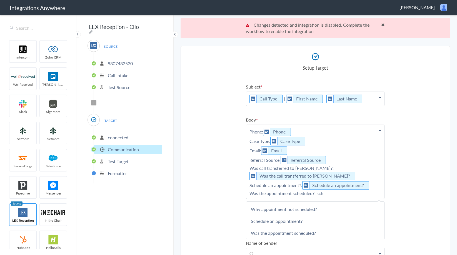
click at [0, 0] on link "Was the appointment scheduled?" at bounding box center [0, 0] width 0 height 0
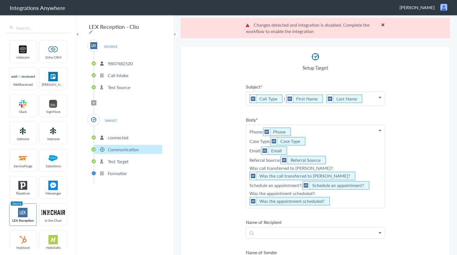
click at [350, 40] on p "Phone: Phone Case Type: Case Type Email: Email Referral Source: Referral Source…" at bounding box center [315, 33] width 138 height 14
click at [300, 215] on p "Phone: Phone Case Type: Case Type Email: Email Referral Source: Referral Source…" at bounding box center [315, 173] width 138 height 96
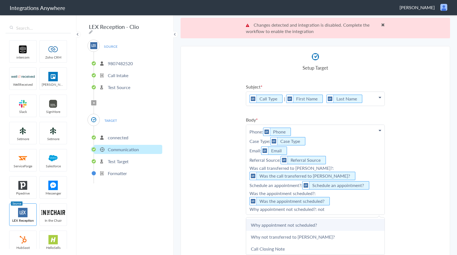
click at [0, 0] on link "Why appointment not scheduled?" at bounding box center [0, 0] width 0 height 0
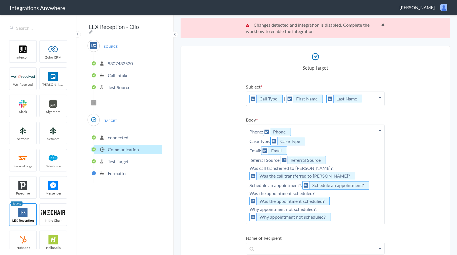
click at [341, 40] on p "Phone: Phone Case Type: Case Type Email: Email Referral Source: Referral Source…" at bounding box center [315, 33] width 138 height 14
drag, startPoint x: 371, startPoint y: 187, endPoint x: 239, endPoint y: 189, distance: 131.6
click at [239, 189] on section "Select Account 8722668389 Rename Delete (a year ago) 9807482520 Rename Delete (…" at bounding box center [314, 161] width 269 height 230
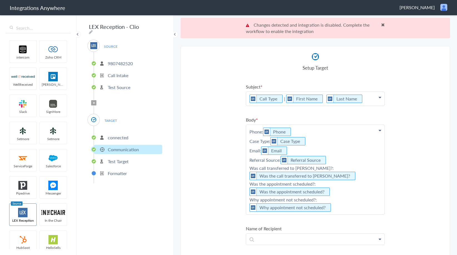
click at [338, 40] on p "Phone: Phone Case Type: Case Type Email: Email Referral Source: Referral Source…" at bounding box center [315, 33] width 138 height 14
click at [338, 209] on p "Phone: Phone Case Type: Case Type Email: Email Referral Source: Referral Source…" at bounding box center [315, 170] width 138 height 90
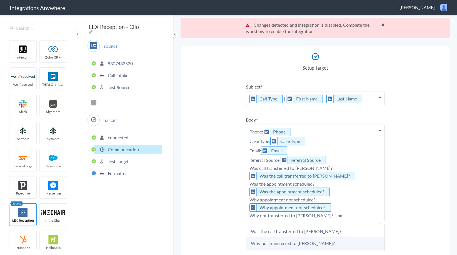
click at [0, 0] on link "Why not transferred to [PERSON_NAME]?" at bounding box center [0, 0] width 0 height 0
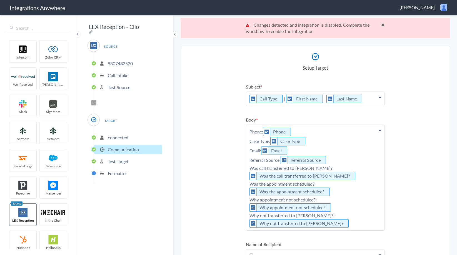
click at [357, 40] on p "Phone: Phone Case Type: Case Type Email: Email Referral Source: Referral Source…" at bounding box center [315, 33] width 138 height 14
click at [320, 236] on p "Phone: Phone Case Type: Case Type Email: Email Referral Source: Referral Source…" at bounding box center [315, 184] width 138 height 118
click at [0, 0] on link "Case Name/Number" at bounding box center [0, 0] width 0 height 0
click at [354, 40] on p "Phone: Phone Case Type: Case Type Email: Email Referral Source: Referral Source…" at bounding box center [315, 33] width 138 height 14
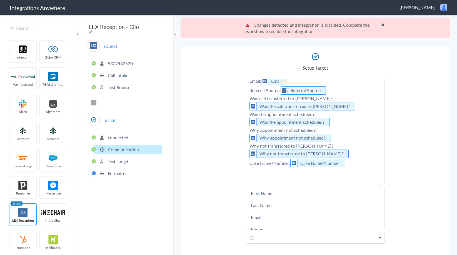
scroll to position [136, 0]
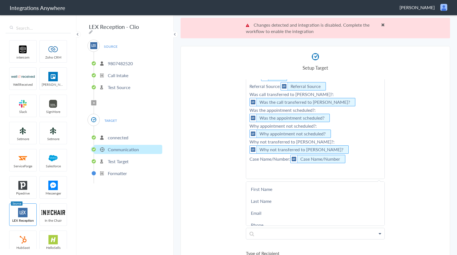
click at [302, 180] on ul "Type of Communication Lookup available PhoneCommunication Clio PhoneCommunicati…" at bounding box center [315, 137] width 139 height 387
click at [298, 175] on ul "Type of Communication Lookup available PhoneCommunication Clio PhoneCommunicati…" at bounding box center [315, 134] width 139 height 380
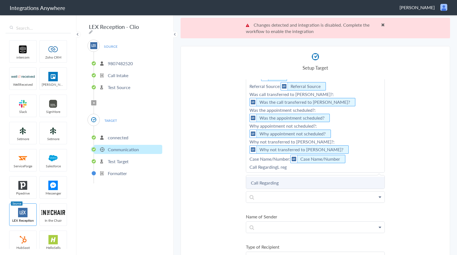
click at [0, 0] on link "Call Regarding" at bounding box center [0, 0] width 0 height 0
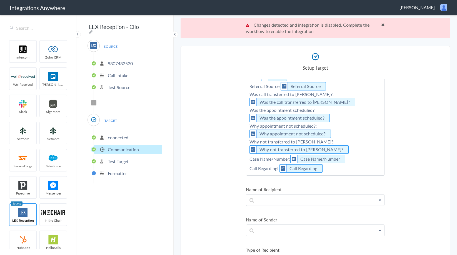
click at [332, 169] on p "Phone: Phone Case Type: Case Type Email: Email Referral Source: Referral Source…" at bounding box center [315, 113] width 138 height 124
click at [0, 0] on link "Message" at bounding box center [0, 0] width 0 height 0
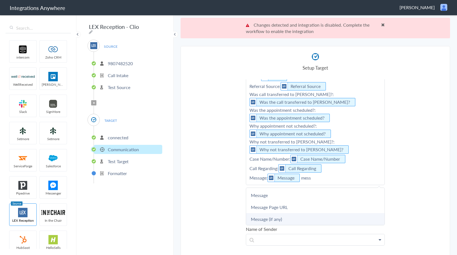
click at [0, 0] on link "Message (if any)" at bounding box center [0, 0] width 0 height 0
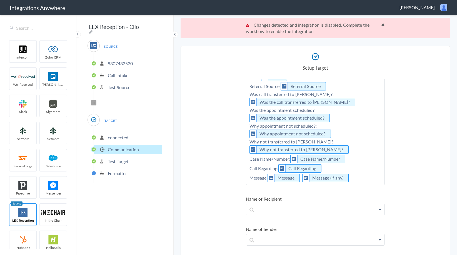
drag, startPoint x: 210, startPoint y: 183, endPoint x: 222, endPoint y: 188, distance: 12.7
click at [211, 183] on section "Select Account 8722668389 Rename Delete (a year ago) 9807482520 Rename Delete (…" at bounding box center [314, 161] width 269 height 230
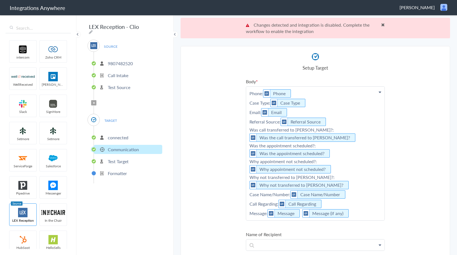
scroll to position [21, 0]
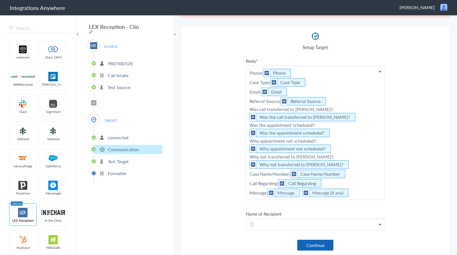
click at [322, 244] on button "Continue" at bounding box center [315, 245] width 36 height 11
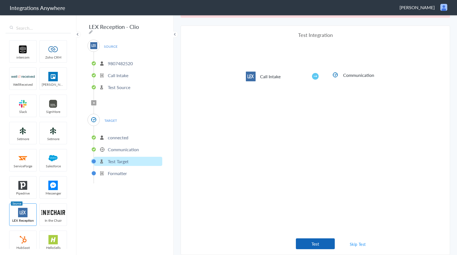
click at [320, 244] on button "Test" at bounding box center [315, 243] width 39 height 11
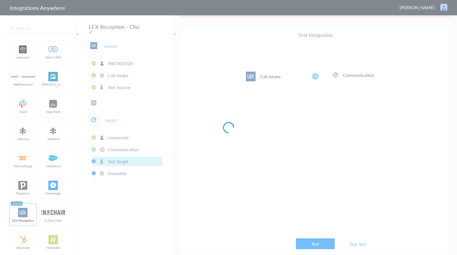
scroll to position [0, 0]
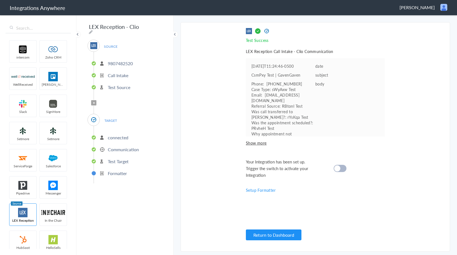
click at [337, 170] on cite at bounding box center [337, 168] width 6 height 6
click at [93, 100] on span "Filter Applied" at bounding box center [93, 102] width 5 height 5
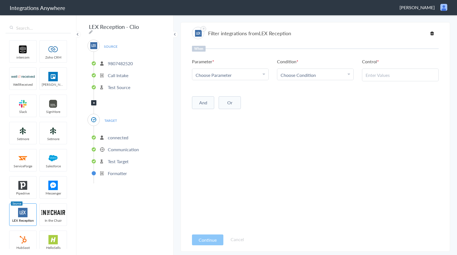
click at [225, 73] on span "Choose Parameter" at bounding box center [213, 75] width 36 height 6
click at [227, 90] on input "text" at bounding box center [230, 90] width 76 height 12
paste input "Caller speaking English or Spanish?"
type input "Caller speaking English or Spanish?"
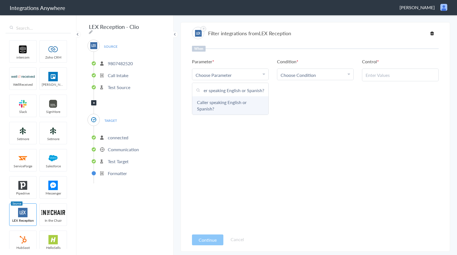
scroll to position [0, 0]
click at [295, 78] on span "Choose Condition" at bounding box center [297, 75] width 35 height 6
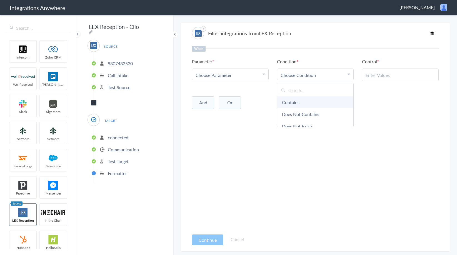
click at [304, 103] on link "Contains" at bounding box center [315, 102] width 76 height 12
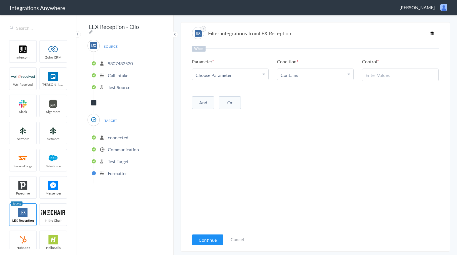
click at [396, 73] on input "text" at bounding box center [399, 75] width 69 height 6
paste input "English"
type input "English"
click at [342, 118] on div "When Parameter Choose Parameter First Name Last Name Email Phone Case Name/Numb…" at bounding box center [315, 138] width 247 height 185
drag, startPoint x: 213, startPoint y: 101, endPoint x: 209, endPoint y: 100, distance: 3.9
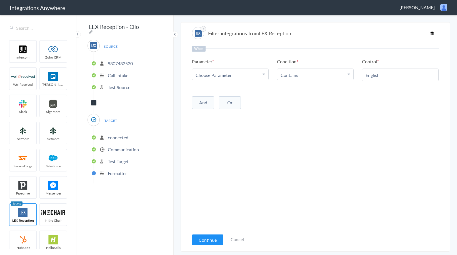
click at [211, 101] on button "And" at bounding box center [203, 102] width 22 height 13
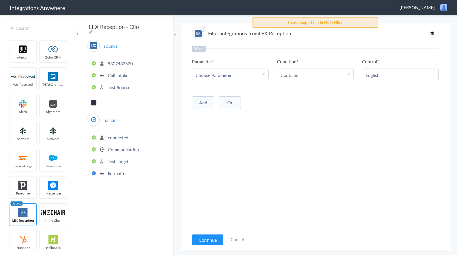
click at [209, 101] on button "And" at bounding box center [203, 102] width 22 height 13
click at [270, 120] on div "When Parameter Choose Parameter First Name Last Name Email Phone Case Name/Numb…" at bounding box center [315, 138] width 247 height 185
click at [250, 77] on div "Choose Parameter" at bounding box center [229, 75] width 69 height 6
click at [230, 89] on input "text" at bounding box center [230, 90] width 76 height 12
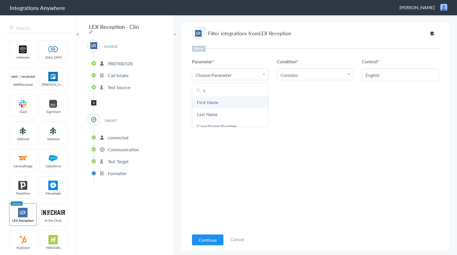
type input "sp"
drag, startPoint x: 232, startPoint y: 105, endPoint x: 237, endPoint y: 106, distance: 4.2
click at [233, 105] on link "Caller speaking English or Spanish?" at bounding box center [230, 105] width 76 height 18
click at [206, 107] on button "And" at bounding box center [203, 102] width 22 height 13
click at [231, 116] on span "Choose Parameter" at bounding box center [213, 114] width 36 height 6
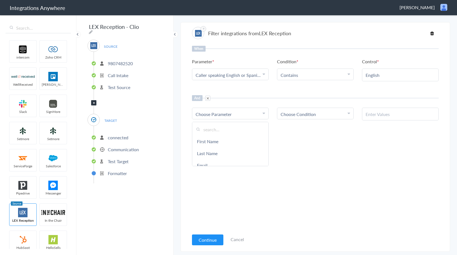
click at [221, 131] on input "text" at bounding box center [230, 130] width 76 height 12
paste input "Call Type"
type input "Call Type"
click at [219, 140] on link "Call Type" at bounding box center [230, 141] width 76 height 12
click at [316, 107] on div "And Choose Parameter Call Type First Name Last Name Email Phone Case Name/Numbe…" at bounding box center [315, 107] width 247 height 25
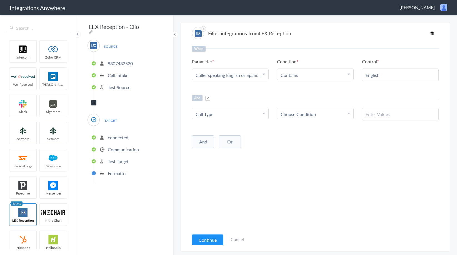
click at [316, 114] on div "Choose Condition" at bounding box center [314, 114] width 69 height 6
click at [302, 151] on link "Does Not Contains" at bounding box center [315, 153] width 76 height 12
drag, startPoint x: 417, startPoint y: 105, endPoint x: 129, endPoint y: 123, distance: 287.9
click at [416, 105] on div "And Choose Parameter Call Type First Name Last Name Email Phone Case Name/Numbe…" at bounding box center [315, 107] width 247 height 25
click at [393, 111] on input "text" at bounding box center [399, 114] width 69 height 6
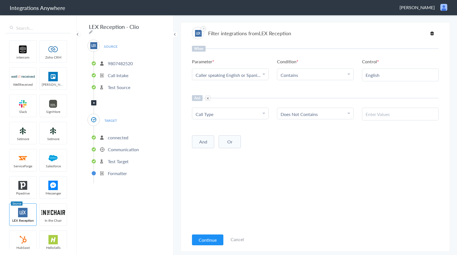
paste input "Calls from [PERSON_NAME]"
type input "Calls from [PERSON_NAME]"
click at [354, 149] on div "When Parameter Choose Parameter Caller speaking English or Spanish? First Name …" at bounding box center [315, 138] width 247 height 185
click at [324, 186] on div "When Parameter Choose Parameter Caller speaking English or Spanish? First Name …" at bounding box center [315, 138] width 247 height 185
click at [308, 173] on div "When Parameter Choose Parameter Caller speaking English or Spanish? First Name …" at bounding box center [315, 138] width 247 height 185
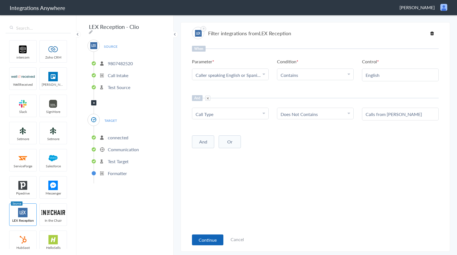
click at [207, 238] on button "Continue" at bounding box center [207, 240] width 31 height 11
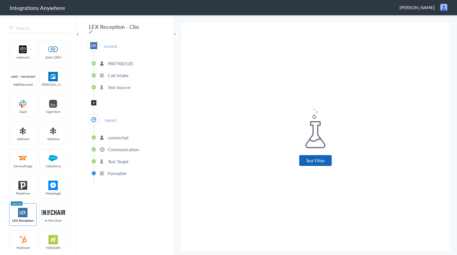
click at [326, 157] on button "Test Filter" at bounding box center [315, 160] width 32 height 11
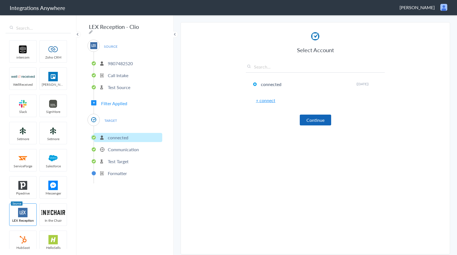
click at [308, 120] on button "Continue" at bounding box center [315, 120] width 31 height 11
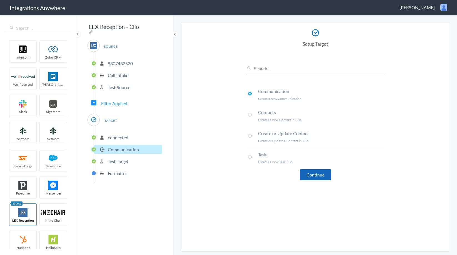
click at [309, 175] on button "Continue" at bounding box center [315, 174] width 31 height 11
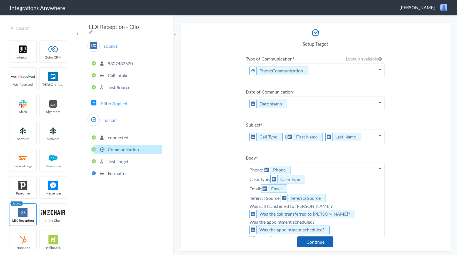
click at [311, 243] on button "Continue" at bounding box center [315, 242] width 36 height 11
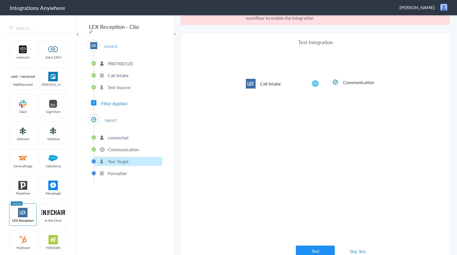
scroll to position [21, 0]
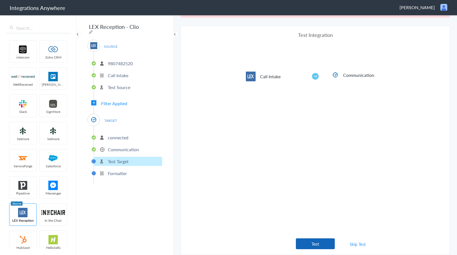
click at [316, 241] on button "Test" at bounding box center [315, 243] width 39 height 11
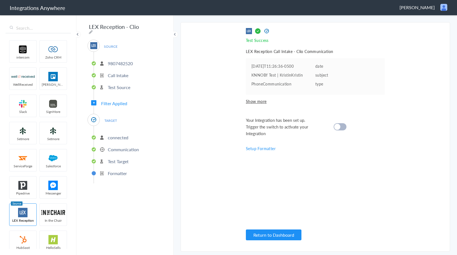
scroll to position [0, 0]
click at [337, 124] on cite at bounding box center [337, 127] width 6 height 6
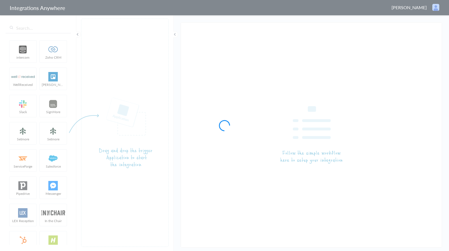
type input "LEX Reception - Clio"
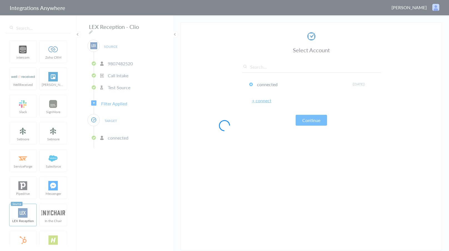
click at [94, 101] on div at bounding box center [224, 125] width 449 height 251
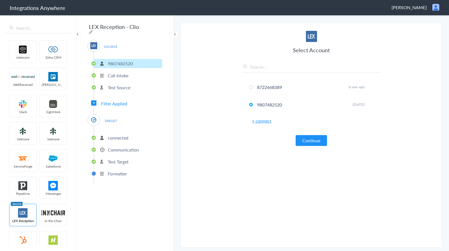
click at [94, 102] on icon at bounding box center [94, 103] width 2 height 2
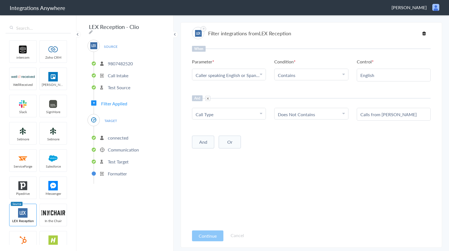
drag, startPoint x: 47, startPoint y: 167, endPoint x: 50, endPoint y: 168, distance: 2.8
click at [47, 167] on ul "intercom Zoho CRM WellReceived [PERSON_NAME] [PERSON_NAME] SignMore Setmore Set…" at bounding box center [38, 141] width 65 height 207
click at [119, 149] on p "Communication" at bounding box center [123, 149] width 31 height 6
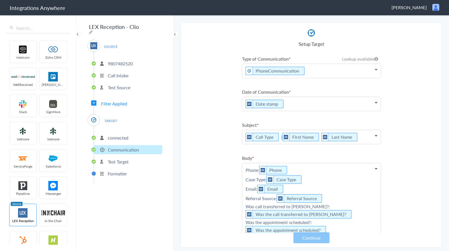
click at [48, 157] on ul "intercom Zoho CRM WellReceived [PERSON_NAME] [PERSON_NAME] SignMore Setmore Set…" at bounding box center [38, 141] width 65 height 207
drag, startPoint x: 48, startPoint y: 186, endPoint x: 91, endPoint y: 134, distance: 67.9
click at [48, 186] on ul "intercom Zoho CRM WellReceived [PERSON_NAME] [PERSON_NAME] SignMore Setmore Set…" at bounding box center [38, 141] width 65 height 207
